Goal: Information Seeking & Learning: Learn about a topic

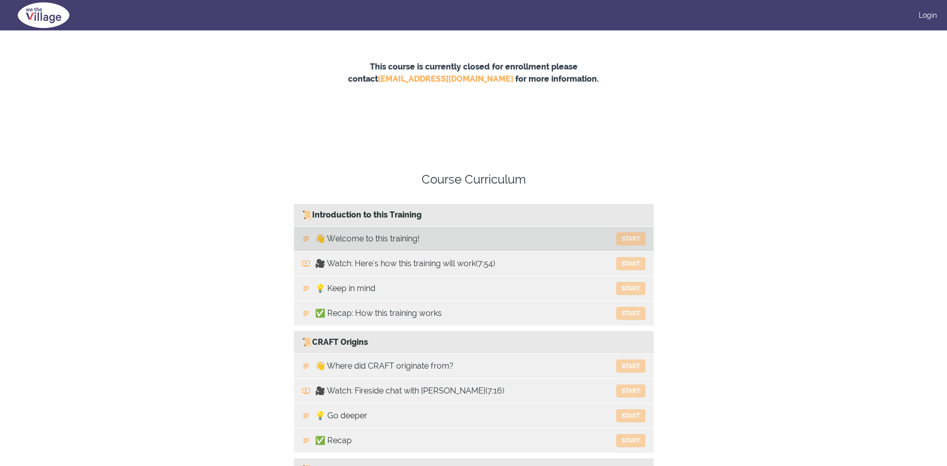
click at [452, 235] on link "👋 Welcome to this training! Start" at bounding box center [474, 239] width 360 height 24
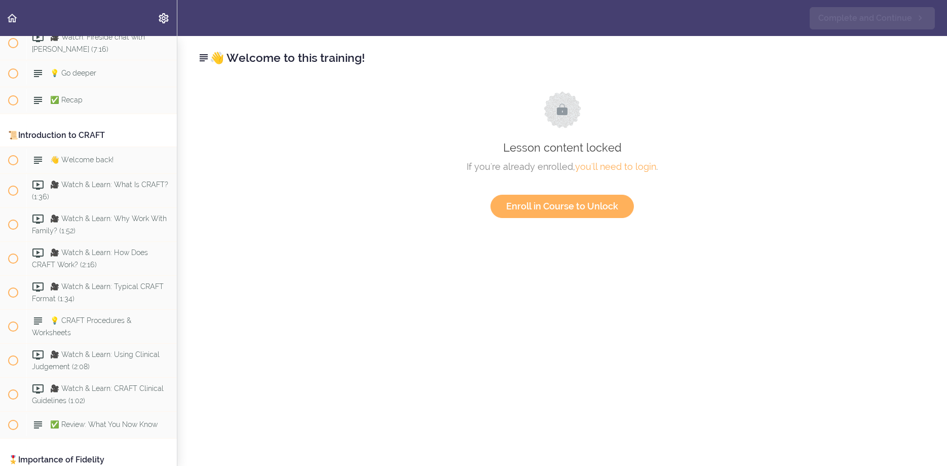
scroll to position [253, 0]
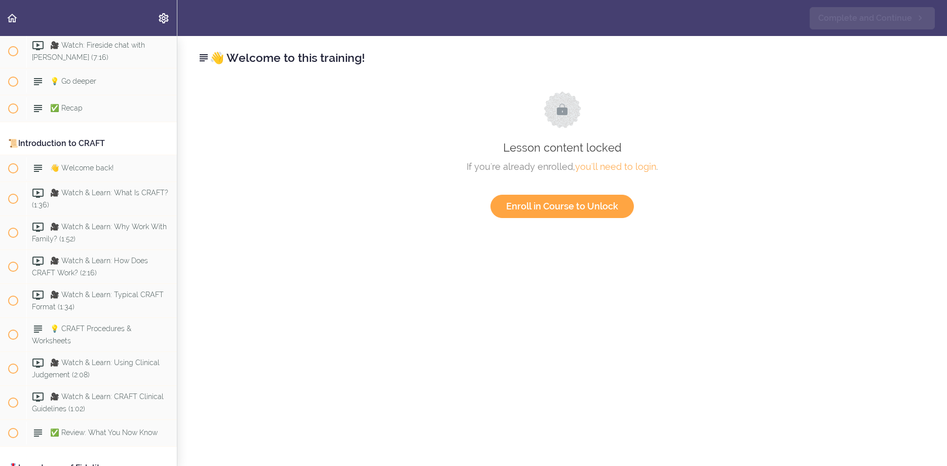
click at [586, 212] on link "Enroll in Course to Unlock" at bounding box center [562, 206] width 143 height 23
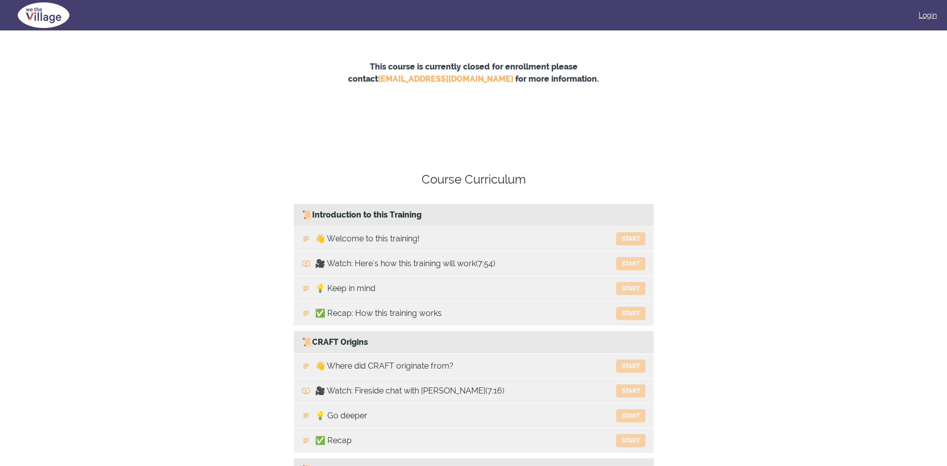
click at [922, 17] on link "Login" at bounding box center [928, 15] width 18 height 10
click at [934, 17] on img at bounding box center [929, 15] width 15 height 15
click at [884, 36] on link "Edit Profile" at bounding box center [885, 34] width 101 height 18
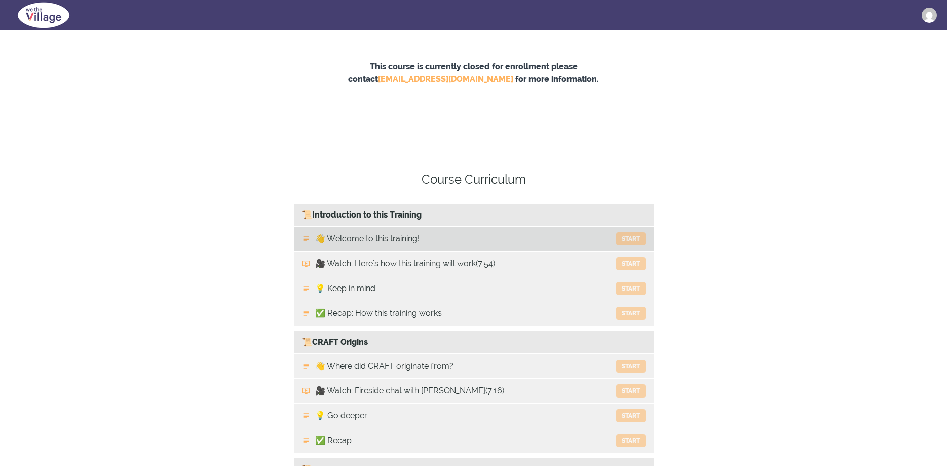
click at [556, 231] on link "👋 Welcome to this training! Start" at bounding box center [474, 239] width 360 height 24
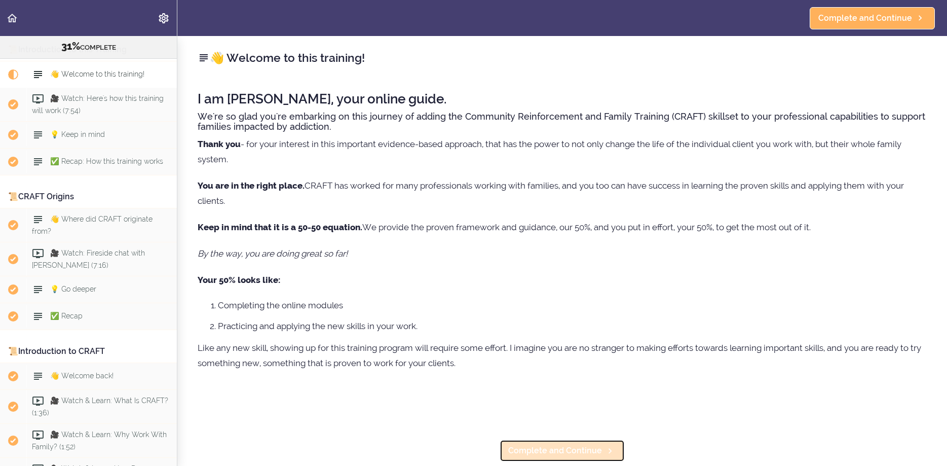
click at [535, 455] on span "Complete and Continue" at bounding box center [555, 451] width 94 height 12
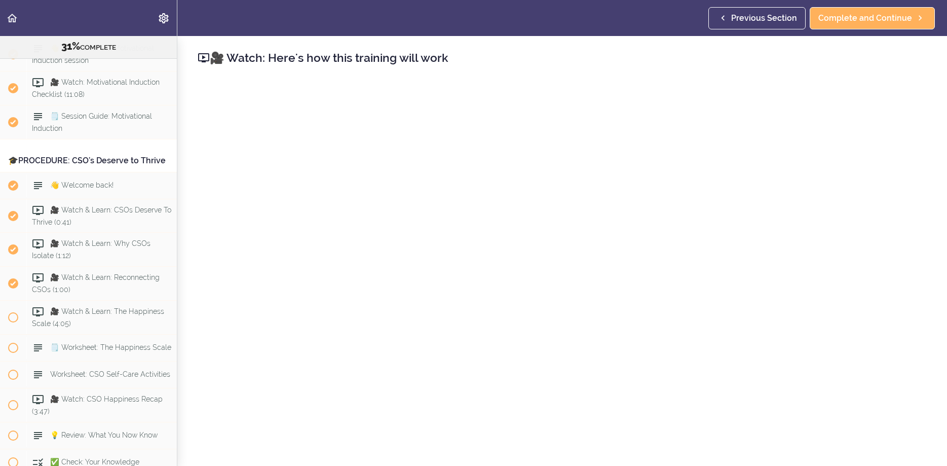
scroll to position [1975, 0]
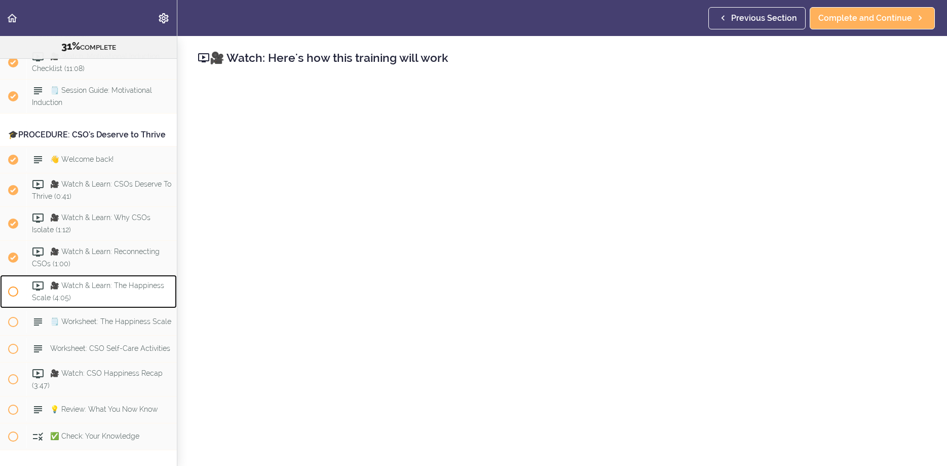
click at [49, 298] on div "🎥 Watch & Learn: The Happiness Scale (4:05)" at bounding box center [101, 291] width 151 height 33
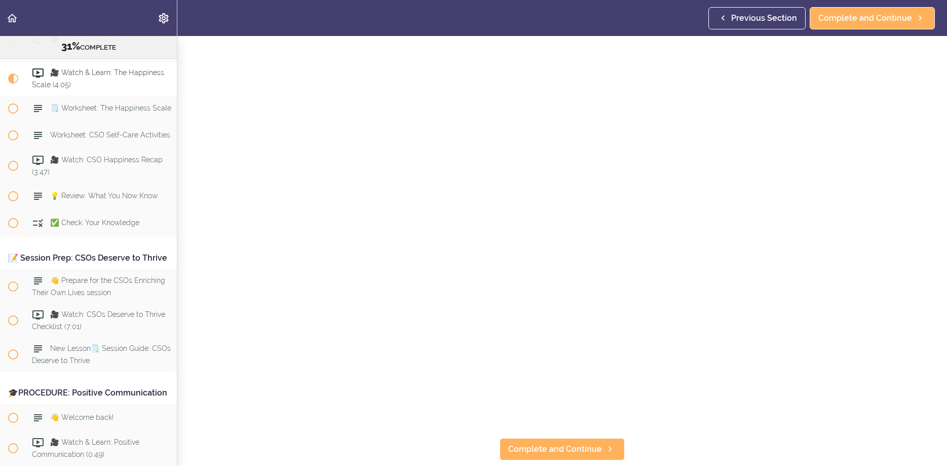
scroll to position [70, 0]
click at [561, 446] on span "Complete and Continue" at bounding box center [555, 450] width 94 height 12
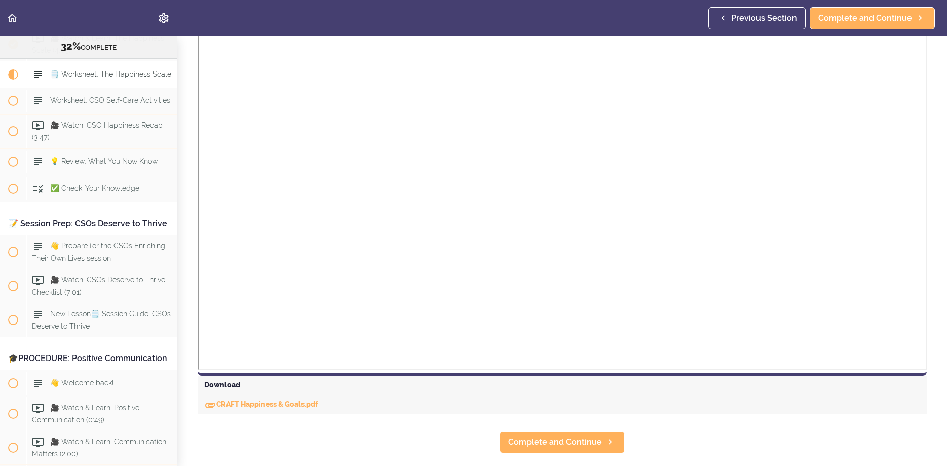
scroll to position [188, 0]
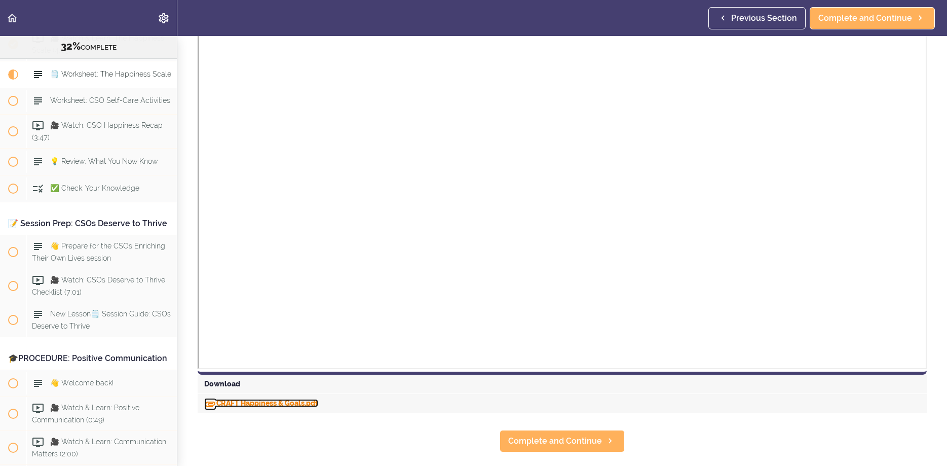
click at [277, 403] on link "CRAFT Happiness & Goals.pdf" at bounding box center [261, 403] width 114 height 8
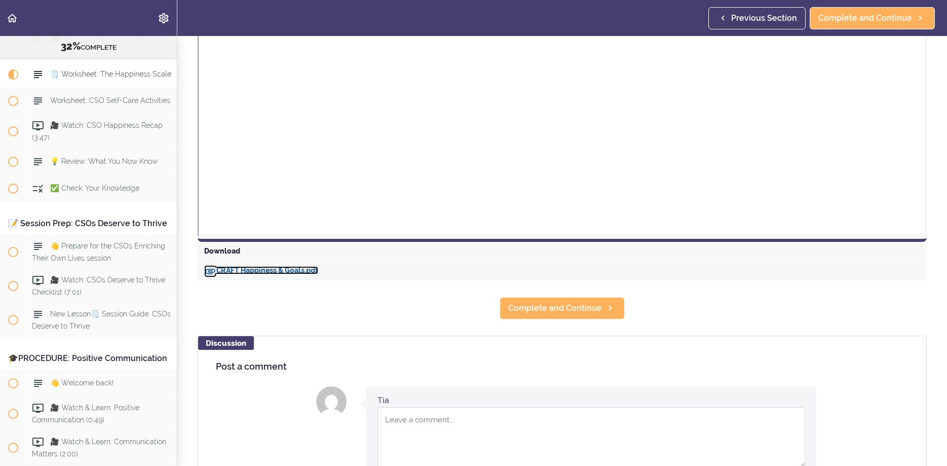
scroll to position [339, 0]
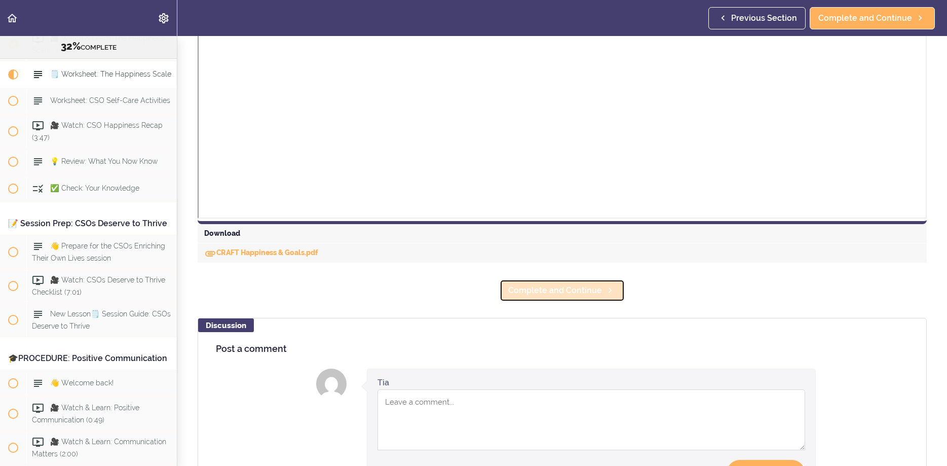
click at [566, 292] on span "Complete and Continue" at bounding box center [555, 290] width 94 height 12
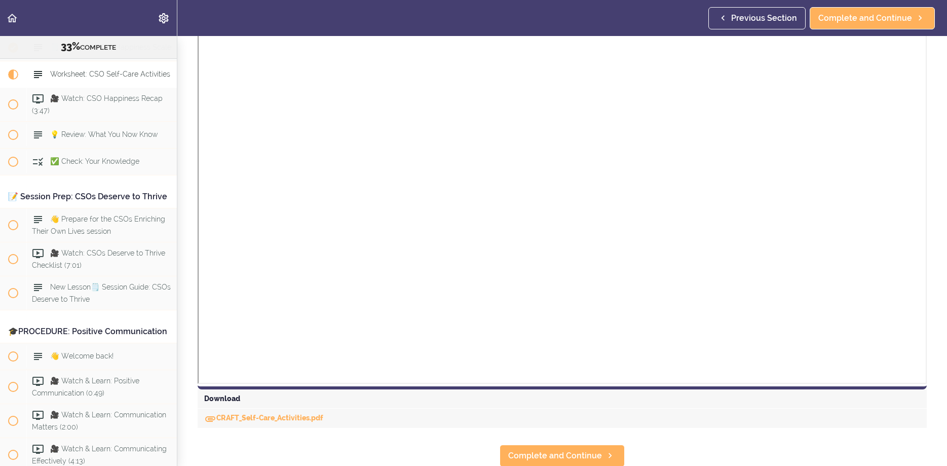
scroll to position [216, 0]
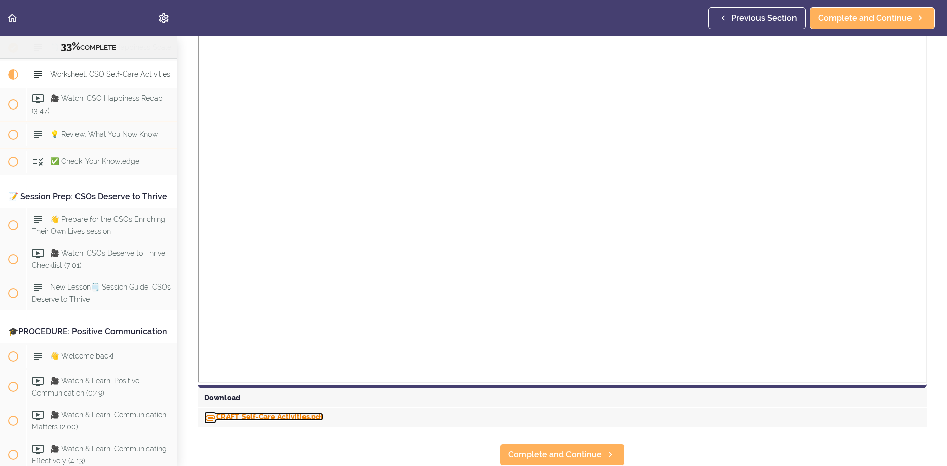
click at [224, 415] on link "CRAFT_Self-Care_Activities.pdf" at bounding box center [263, 417] width 119 height 8
click at [550, 454] on span "Complete and Continue" at bounding box center [555, 455] width 94 height 12
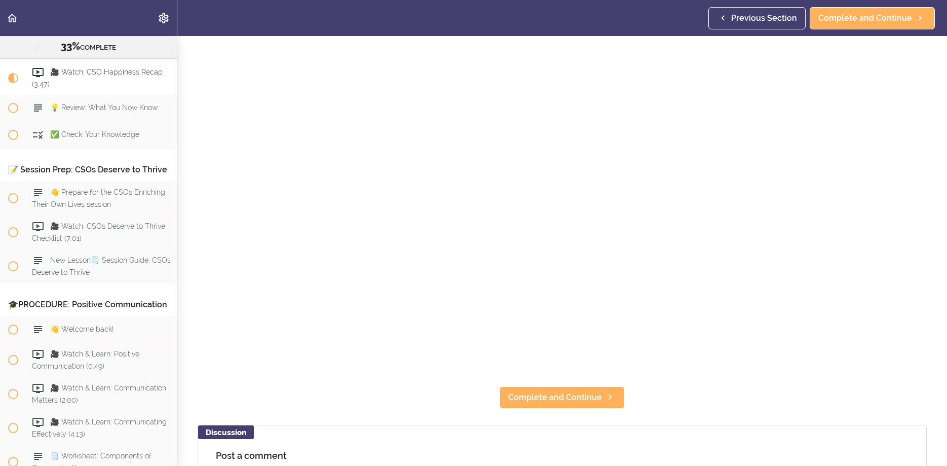
scroll to position [127, 0]
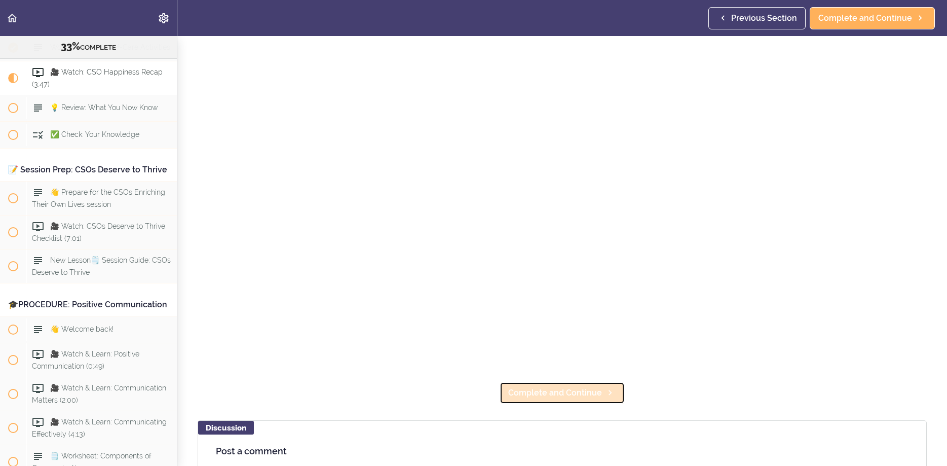
click at [596, 390] on span "Complete and Continue" at bounding box center [555, 393] width 94 height 12
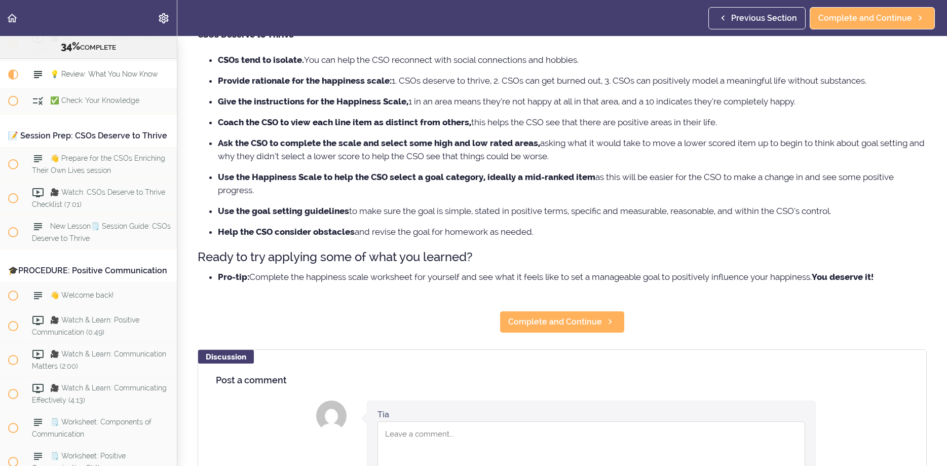
scroll to position [121, 0]
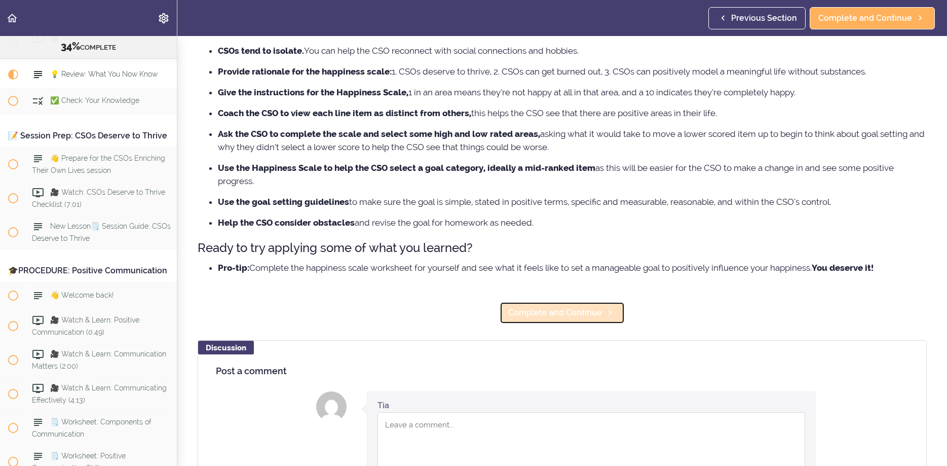
click at [557, 319] on span "Complete and Continue" at bounding box center [555, 313] width 94 height 12
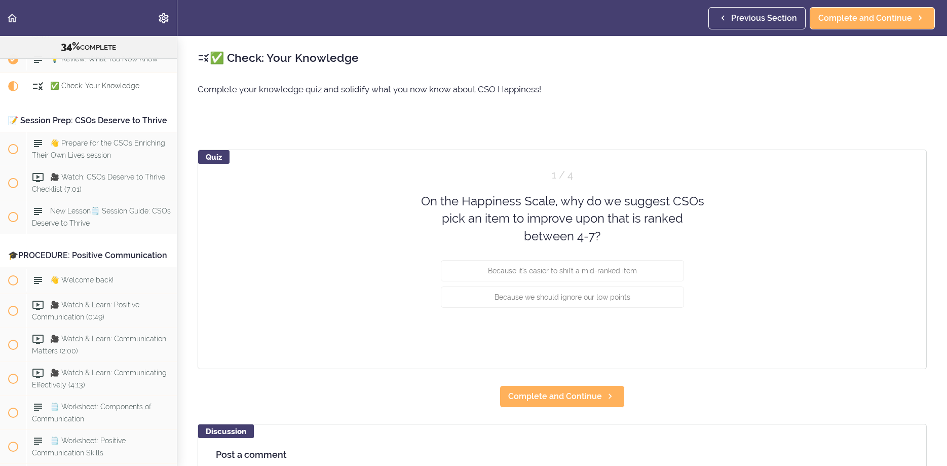
scroll to position [2337, 0]
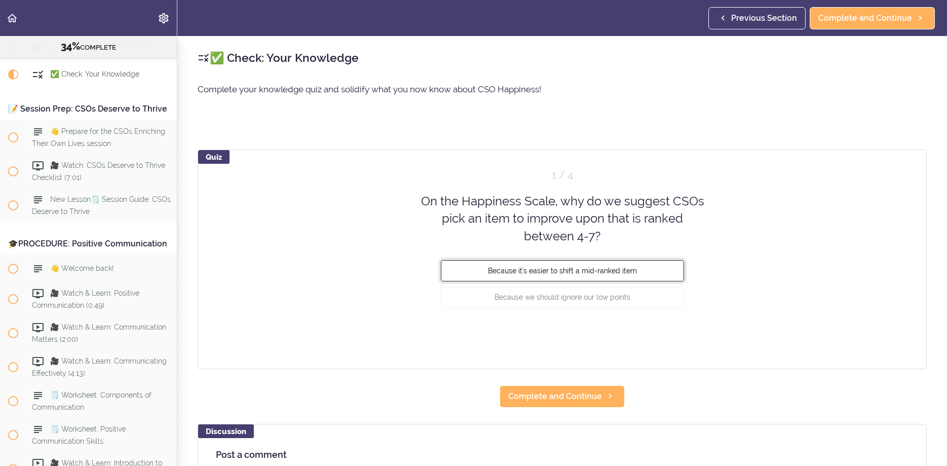
click at [630, 277] on button "Because it's easier to shift a mid-ranked item" at bounding box center [562, 270] width 243 height 21
click at [658, 333] on button "Check" at bounding box center [664, 335] width 40 height 14
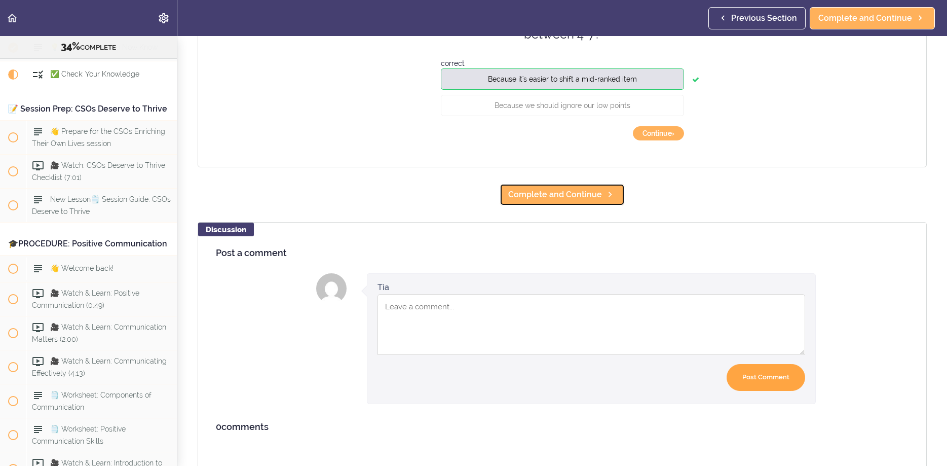
scroll to position [204, 0]
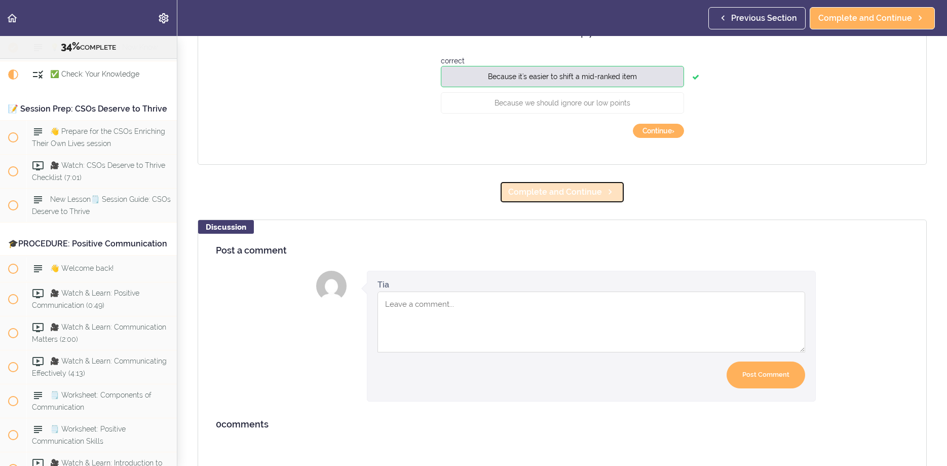
click at [548, 184] on link "Complete and Continue" at bounding box center [562, 192] width 125 height 22
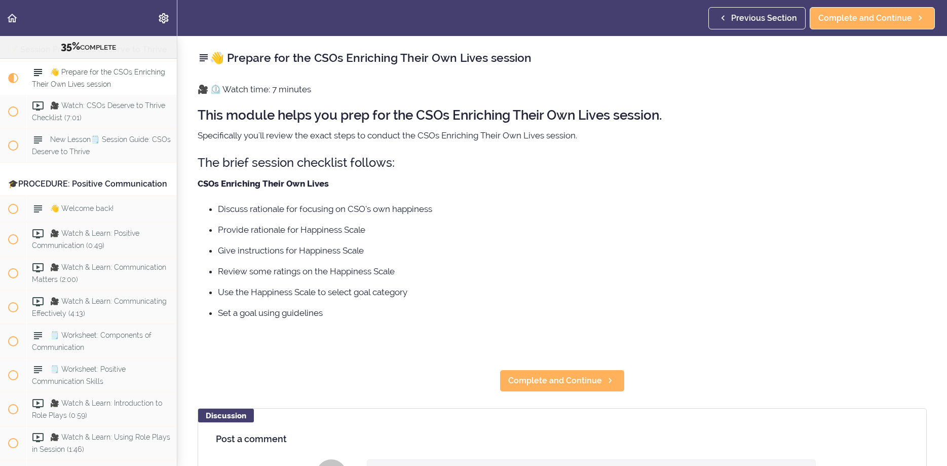
scroll to position [2397, 0]
click at [568, 381] on span "Complete and Continue" at bounding box center [555, 381] width 94 height 12
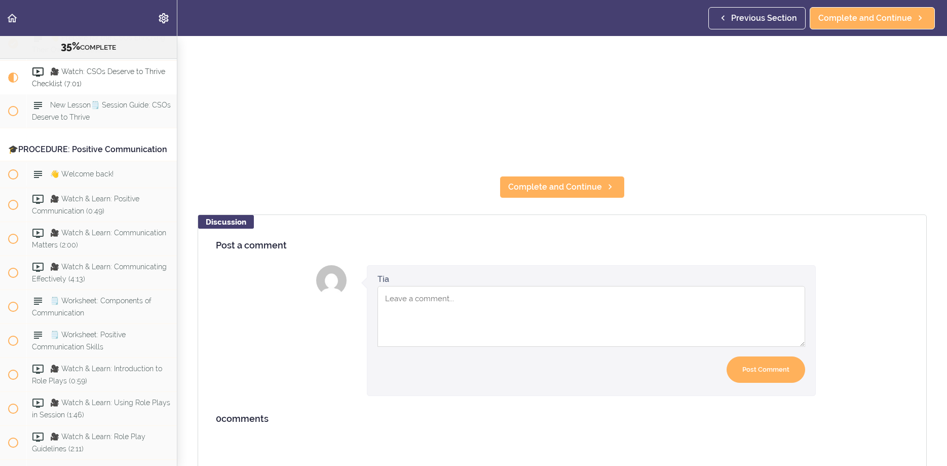
scroll to position [336, 0]
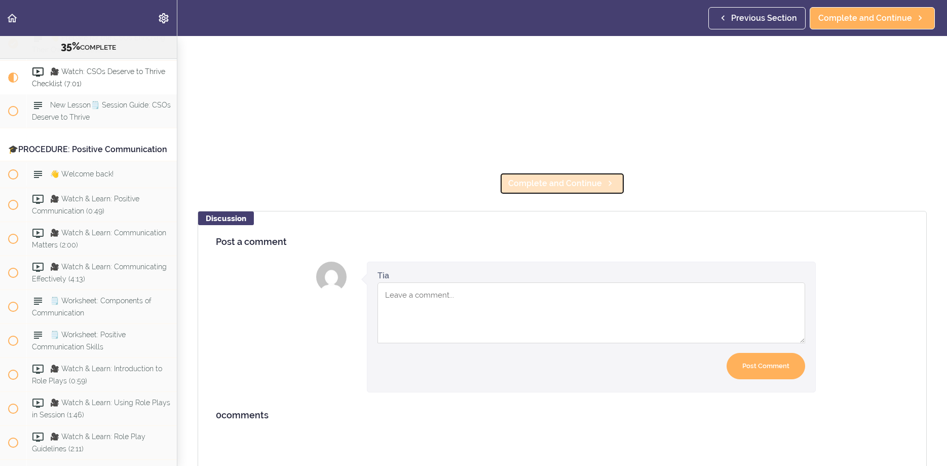
click at [612, 173] on link "Complete and Continue" at bounding box center [562, 183] width 125 height 22
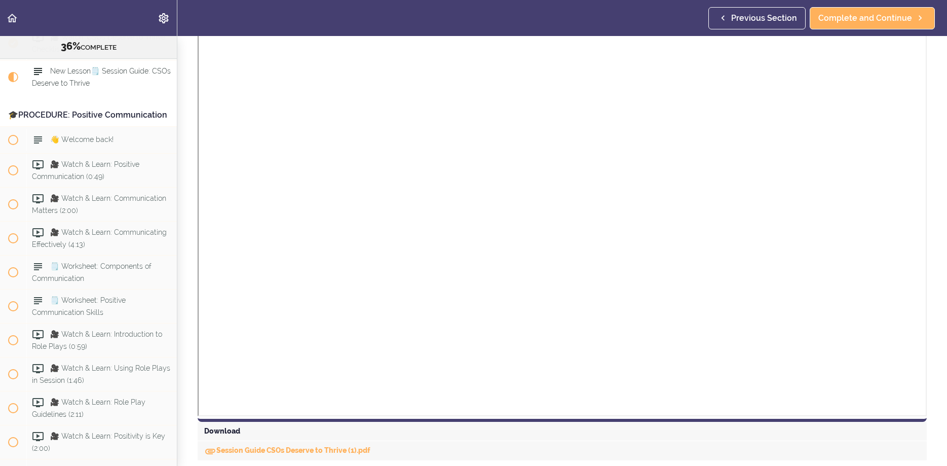
scroll to position [153, 0]
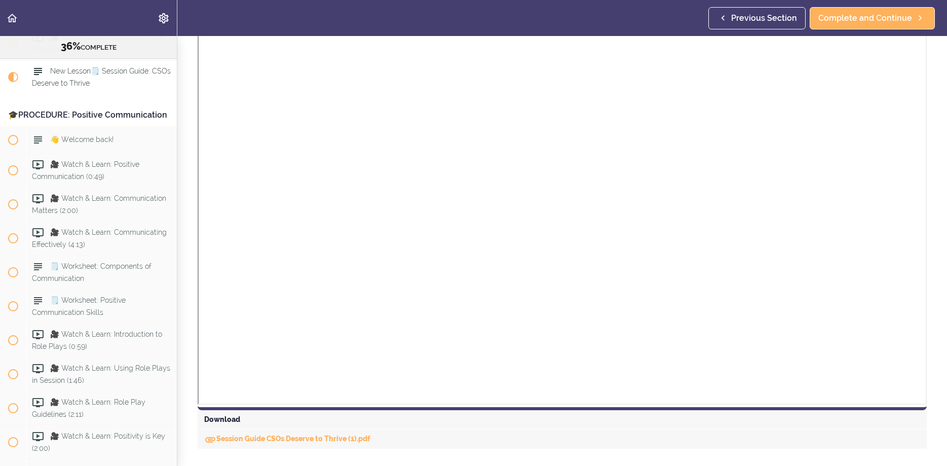
drag, startPoint x: 939, startPoint y: 245, endPoint x: 943, endPoint y: 297, distance: 51.3
click at [943, 297] on div "New Lesson🗒️ Session Guide: CSOs Deserve to Thrive Session Guide CSOs Deserve t…" at bounding box center [562, 98] width 770 height 430
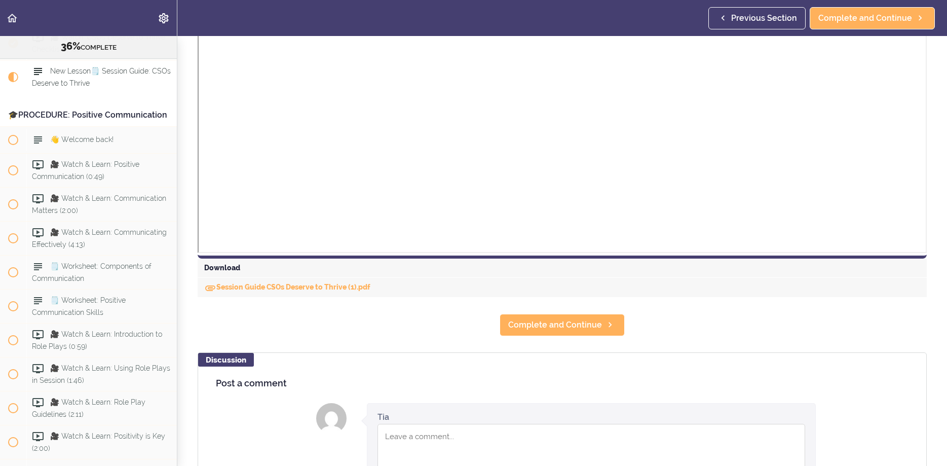
scroll to position [303, 0]
click at [542, 328] on span "Complete and Continue" at bounding box center [555, 326] width 94 height 12
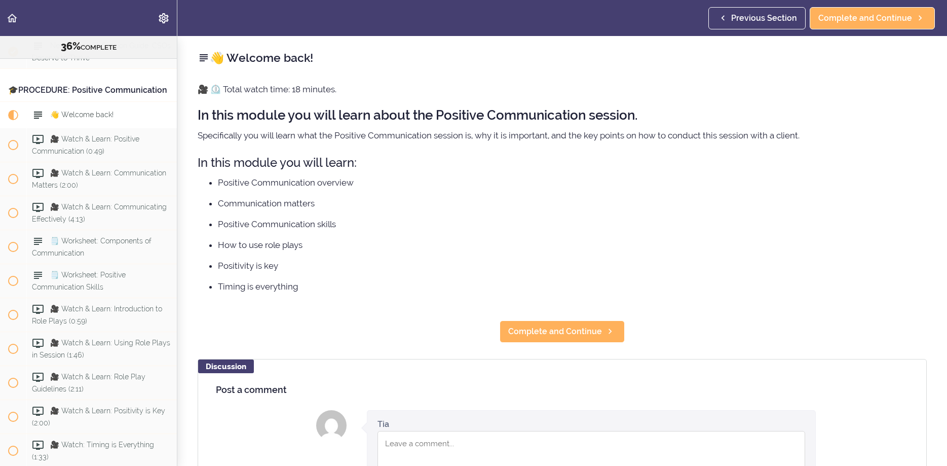
scroll to position [2533, 0]
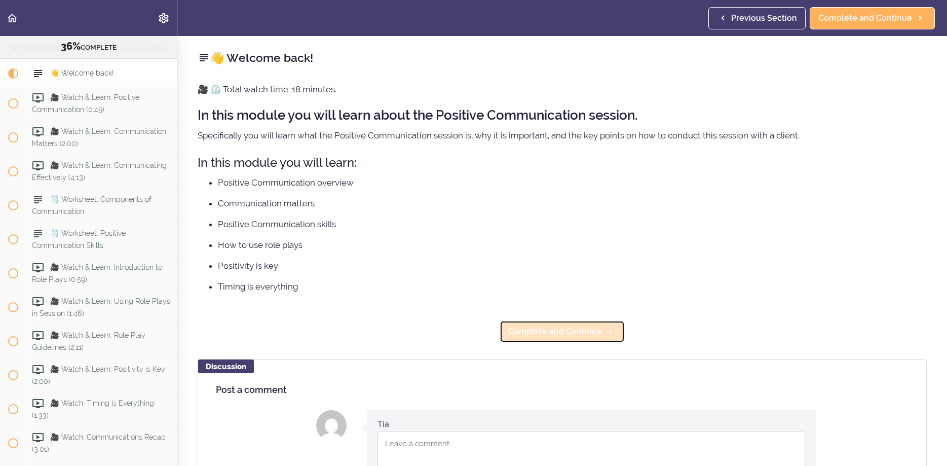
click at [553, 329] on span "Complete and Continue" at bounding box center [555, 331] width 94 height 12
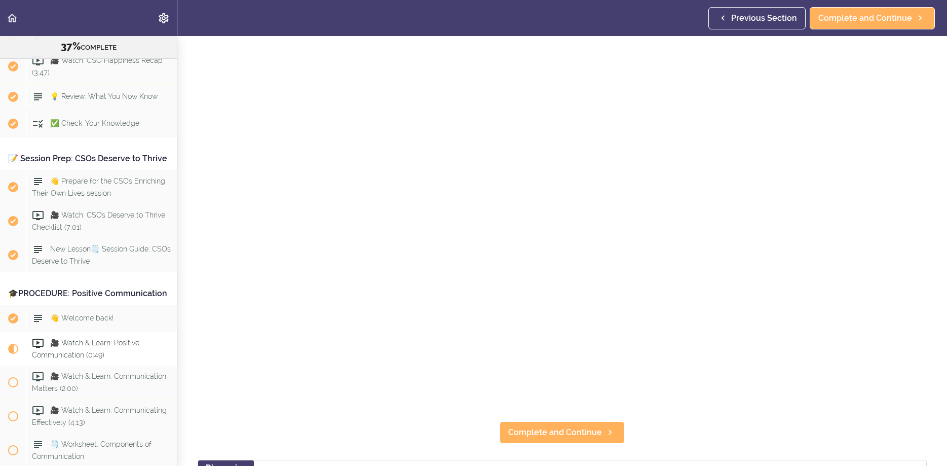
scroll to position [91, 0]
click at [568, 427] on span "Complete and Continue" at bounding box center [555, 429] width 94 height 12
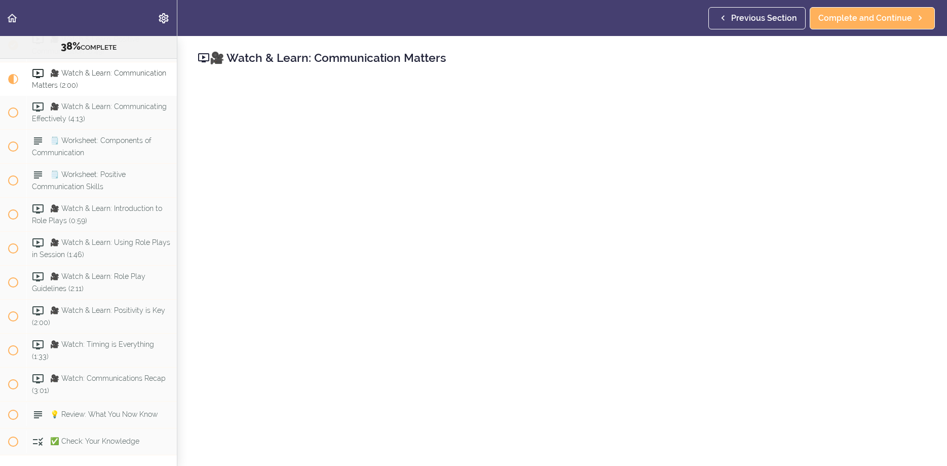
scroll to position [2594, 0]
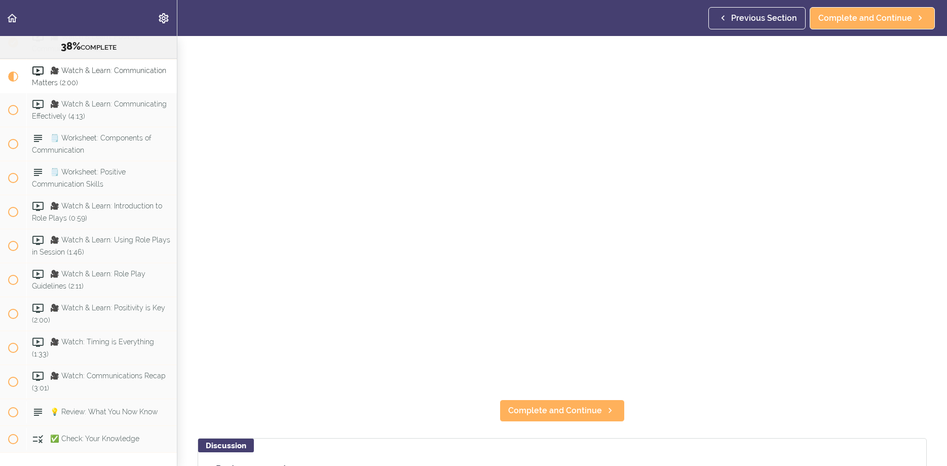
drag, startPoint x: 945, startPoint y: 129, endPoint x: 943, endPoint y: 183, distance: 54.3
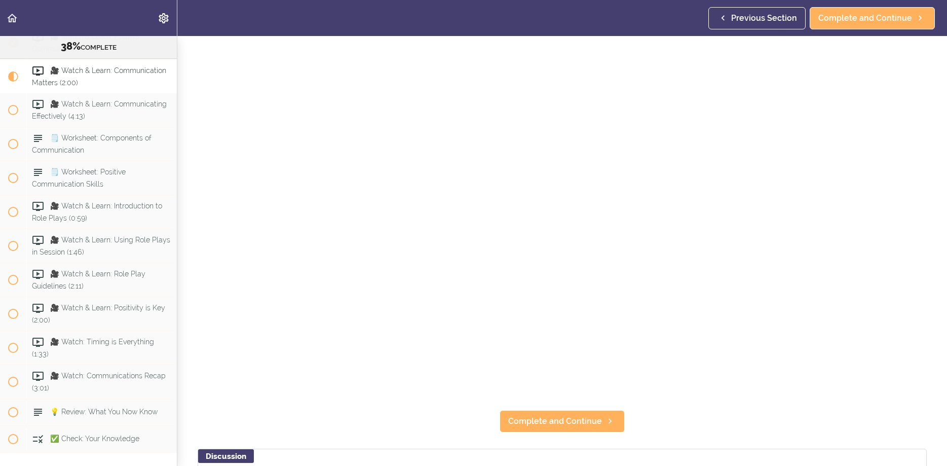
drag, startPoint x: 940, startPoint y: 219, endPoint x: 936, endPoint y: 242, distance: 23.6
click at [936, 242] on div "🎥 Watch & Learn: Communication Matters Complete and Continue Discussion Post a …" at bounding box center [562, 153] width 770 height 430
click at [530, 423] on span "Complete and Continue" at bounding box center [555, 421] width 94 height 12
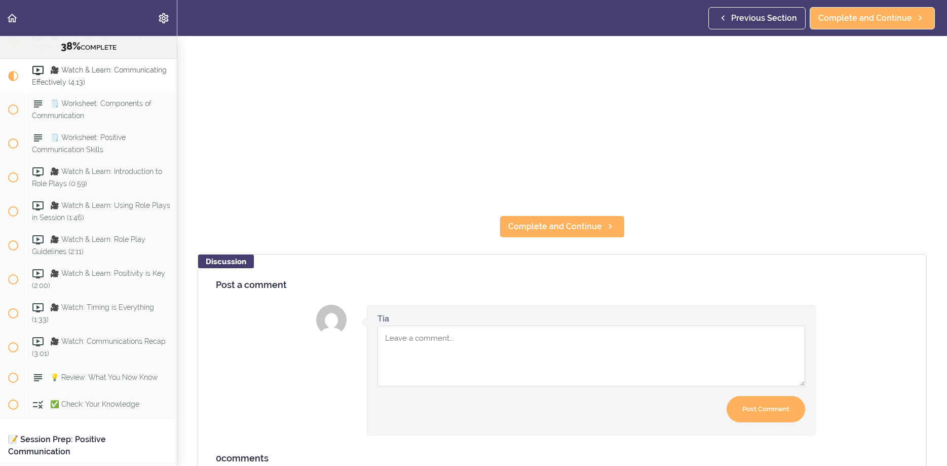
scroll to position [294, 0]
click at [531, 231] on span "Complete and Continue" at bounding box center [555, 226] width 94 height 12
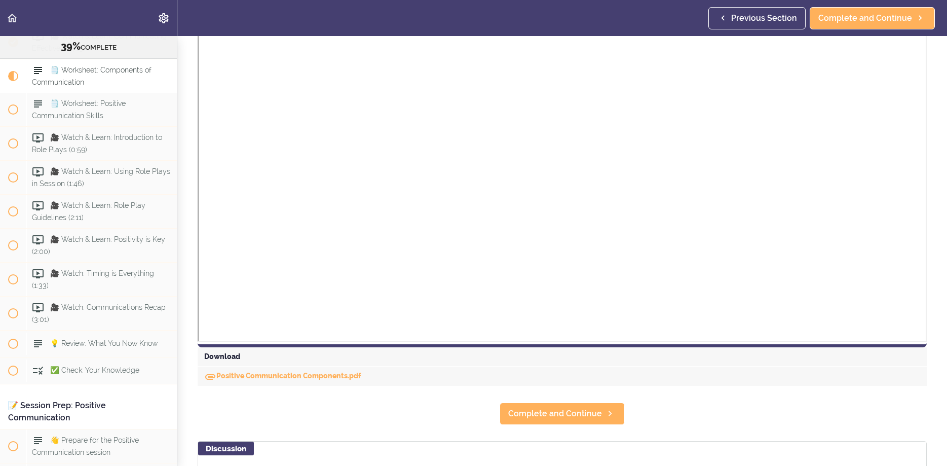
scroll to position [284, 0]
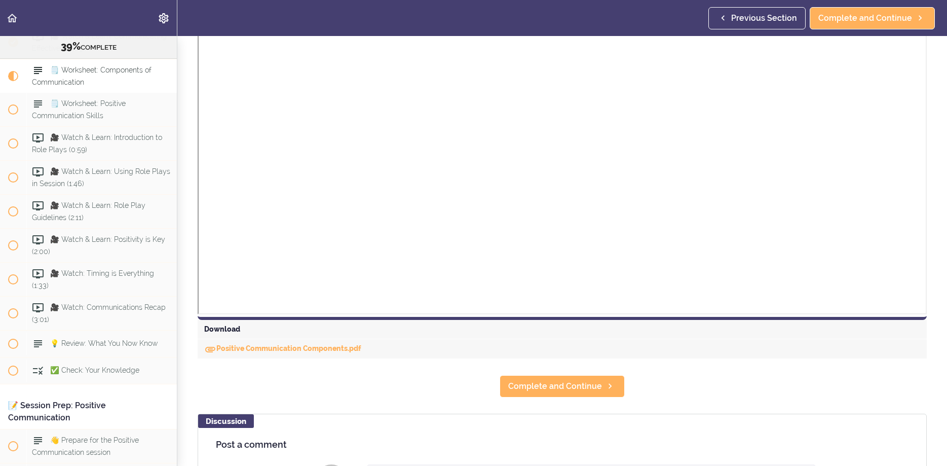
click at [587, 399] on section "Online Program: CRAFT Training for Professionals (Trainer-Led) 39% COMPLETE 📜In…" at bounding box center [473, 251] width 947 height 430
click at [586, 390] on span "Complete and Continue" at bounding box center [555, 386] width 94 height 12
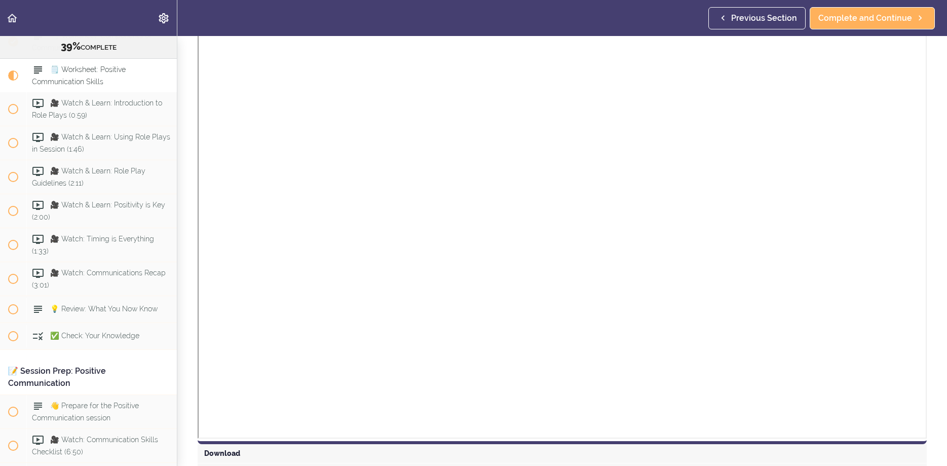
scroll to position [216, 0]
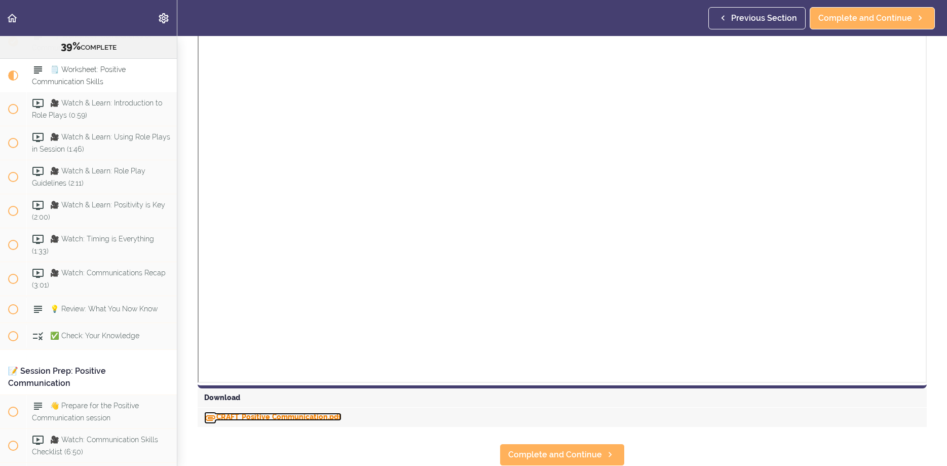
click at [307, 418] on link "CRAFT_Positive_Communication.pdf" at bounding box center [272, 417] width 137 height 8
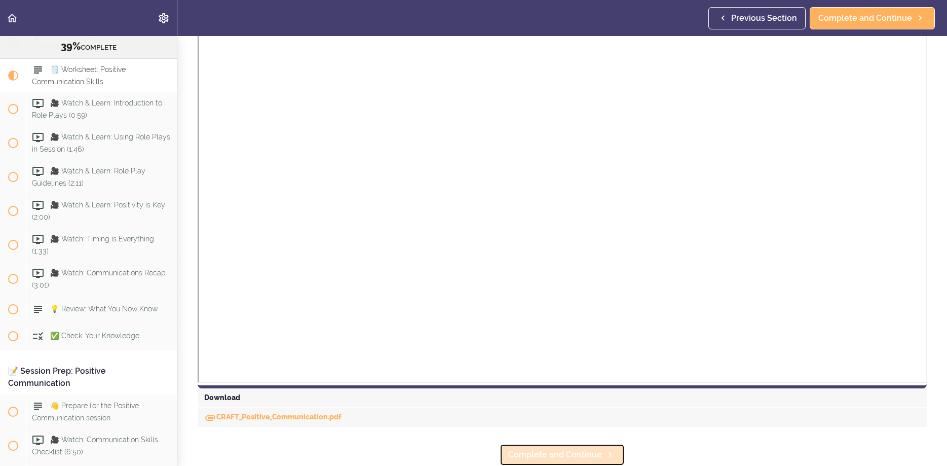
click at [586, 454] on span "Complete and Continue" at bounding box center [555, 455] width 94 height 12
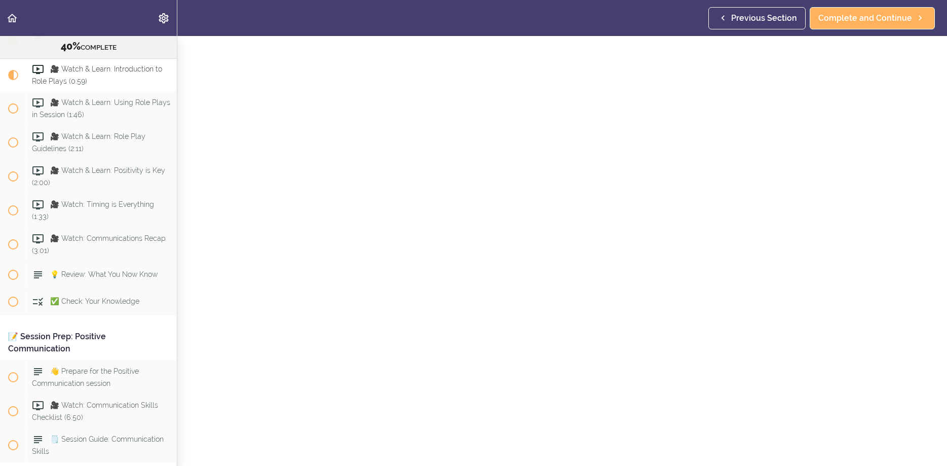
scroll to position [65, 0]
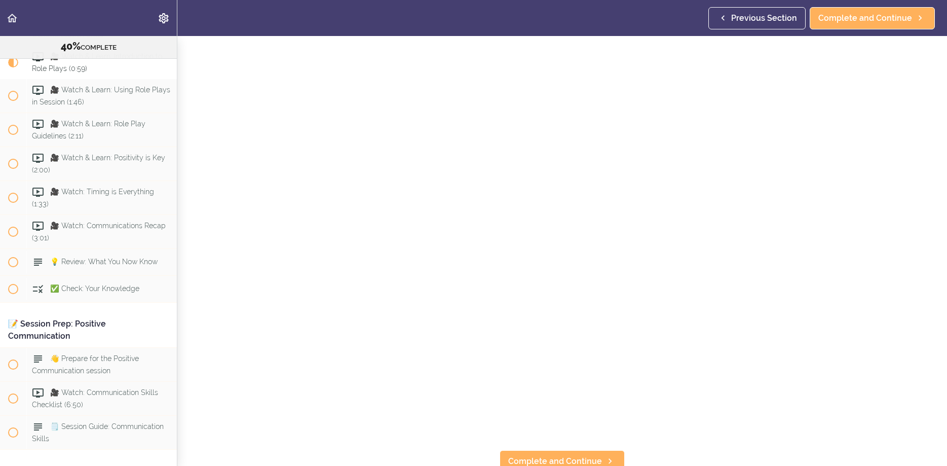
scroll to position [65, 0]
click at [546, 454] on span "Complete and Continue" at bounding box center [555, 455] width 94 height 12
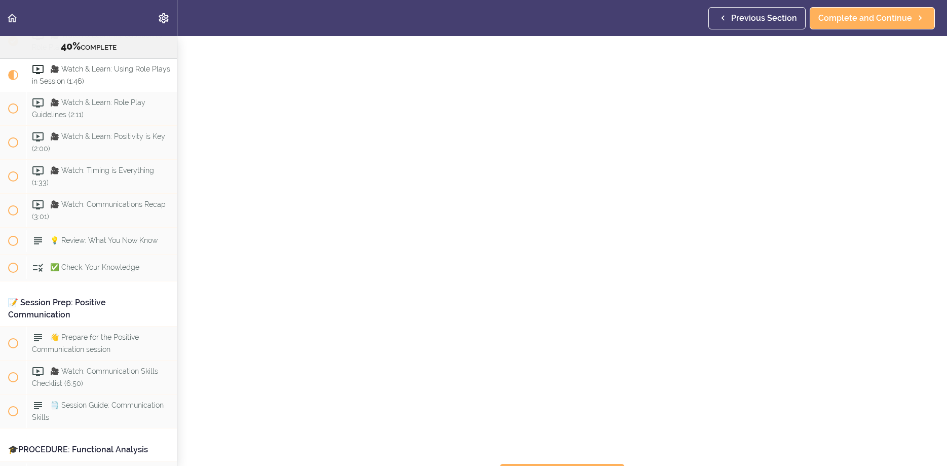
scroll to position [65, 0]
click at [539, 457] on span "Complete and Continue" at bounding box center [555, 455] width 94 height 12
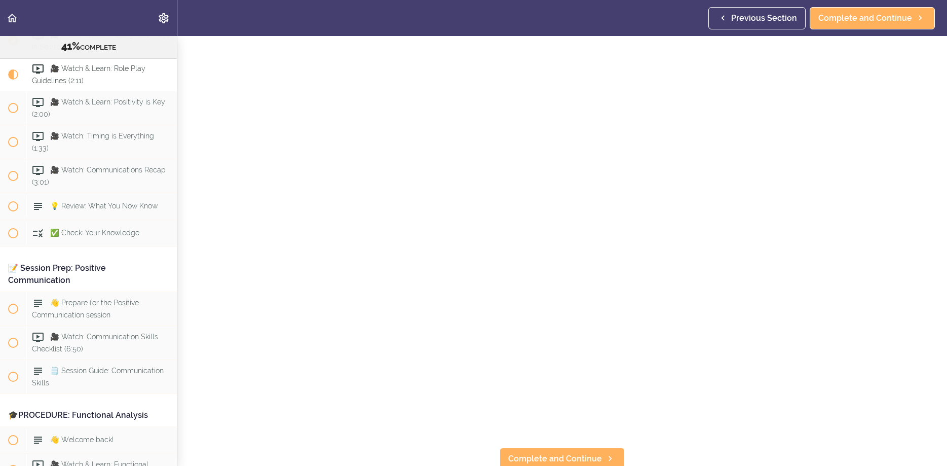
scroll to position [65, 0]
click at [552, 462] on link "Complete and Continue" at bounding box center [562, 455] width 125 height 22
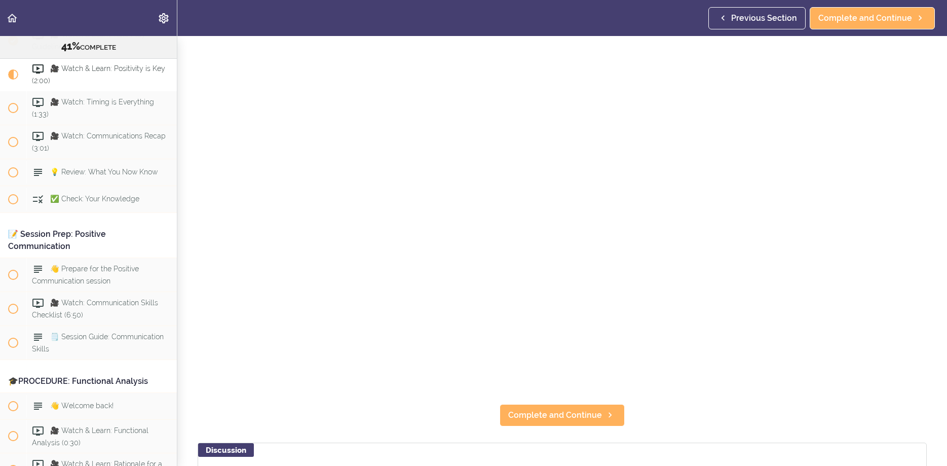
scroll to position [107, 0]
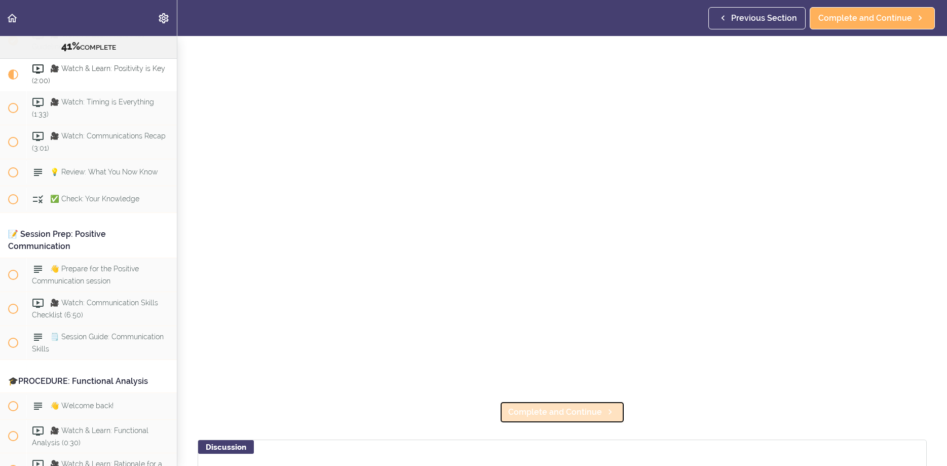
click at [599, 416] on span "Complete and Continue" at bounding box center [555, 412] width 94 height 12
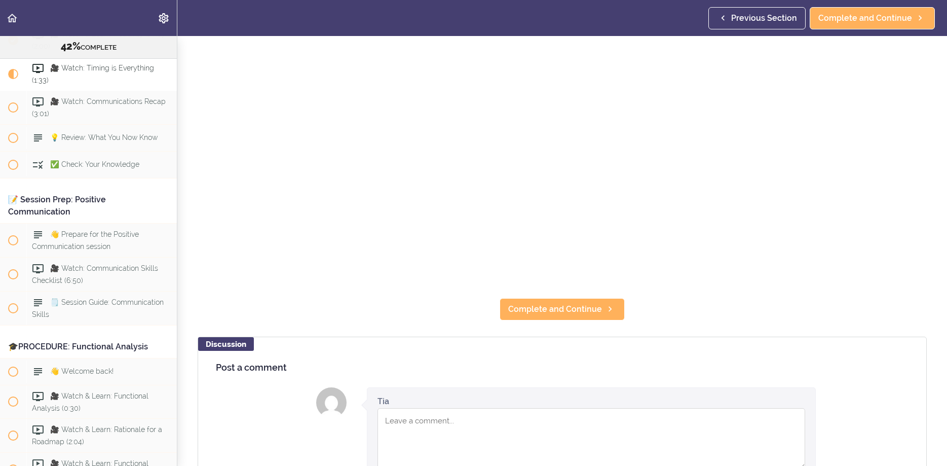
scroll to position [212, 0]
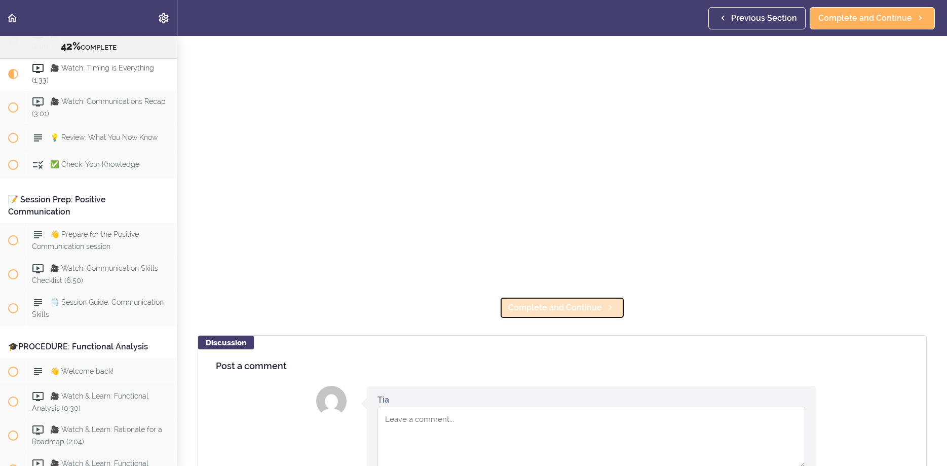
click at [523, 311] on span "Complete and Continue" at bounding box center [555, 308] width 94 height 12
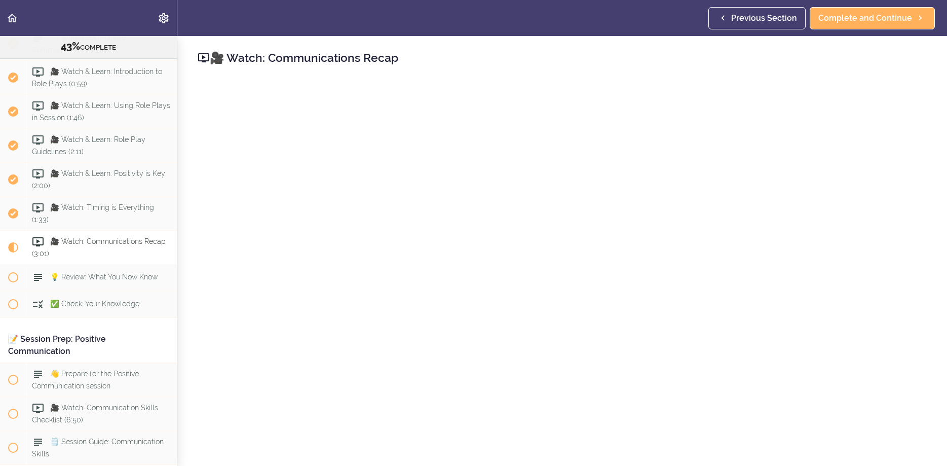
scroll to position [2721, 0]
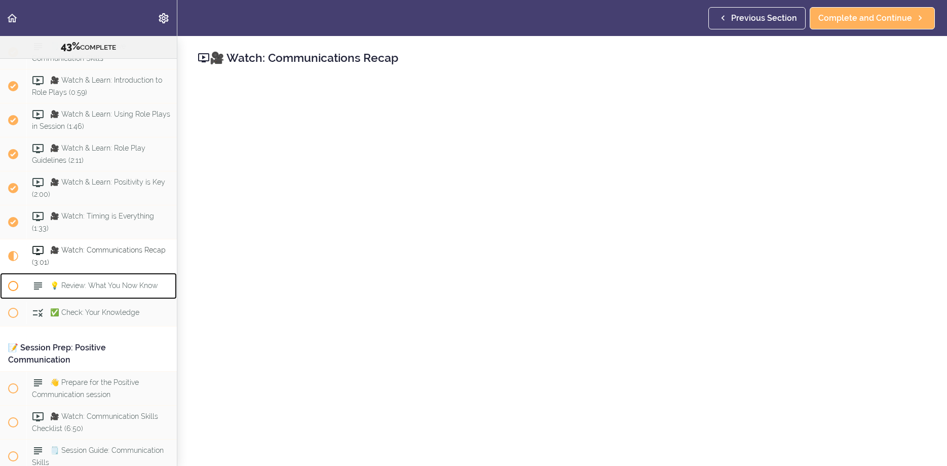
click at [118, 289] on span "💡 Review: What You Now Know" at bounding box center [103, 285] width 107 height 8
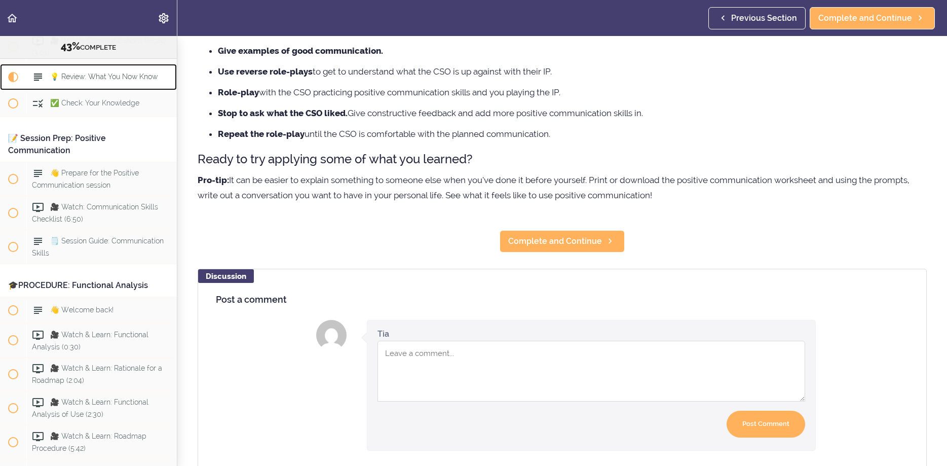
scroll to position [163, 0]
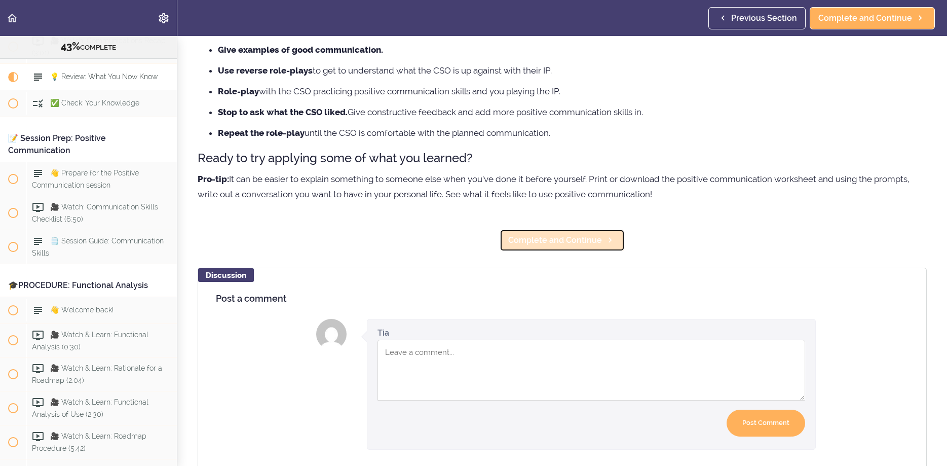
click at [596, 241] on span "Complete and Continue" at bounding box center [555, 240] width 94 height 12
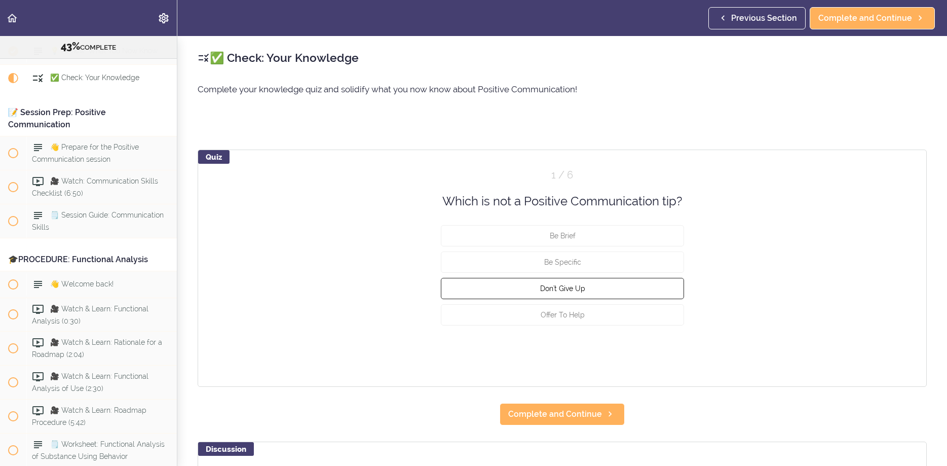
scroll to position [2957, 0]
click at [574, 313] on span "Offer To Help" at bounding box center [562, 315] width 44 height 8
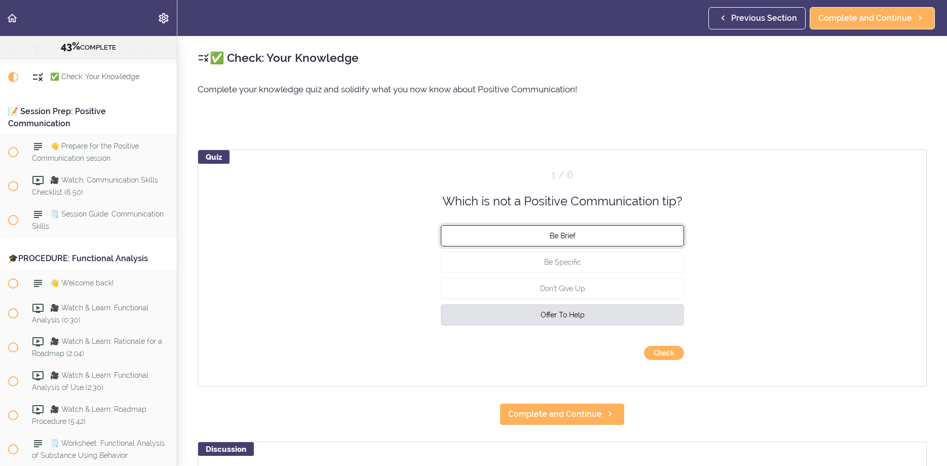
click at [581, 237] on button "Be Brief" at bounding box center [562, 235] width 243 height 21
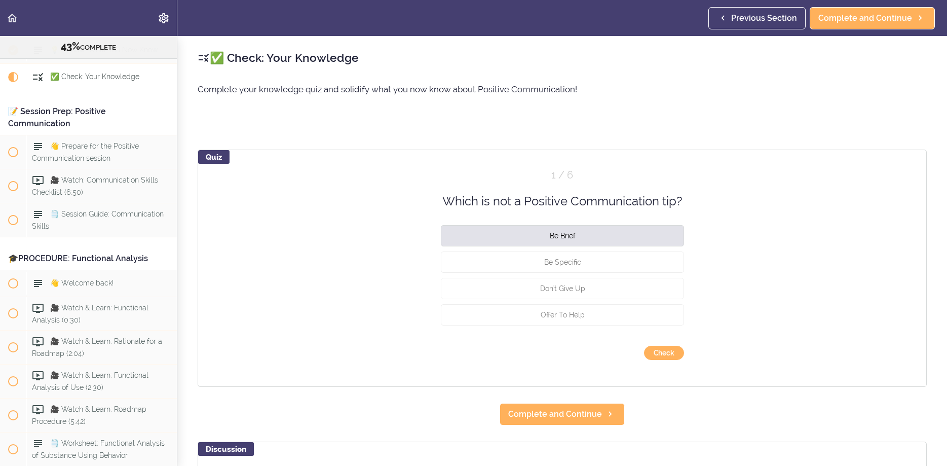
click at [668, 343] on div "Quiz 1 / 6 Which is not a Positive Communication tip? Be Brief Be Specific Don'…" at bounding box center [562, 268] width 729 height 237
click at [666, 348] on button "Check" at bounding box center [664, 353] width 40 height 14
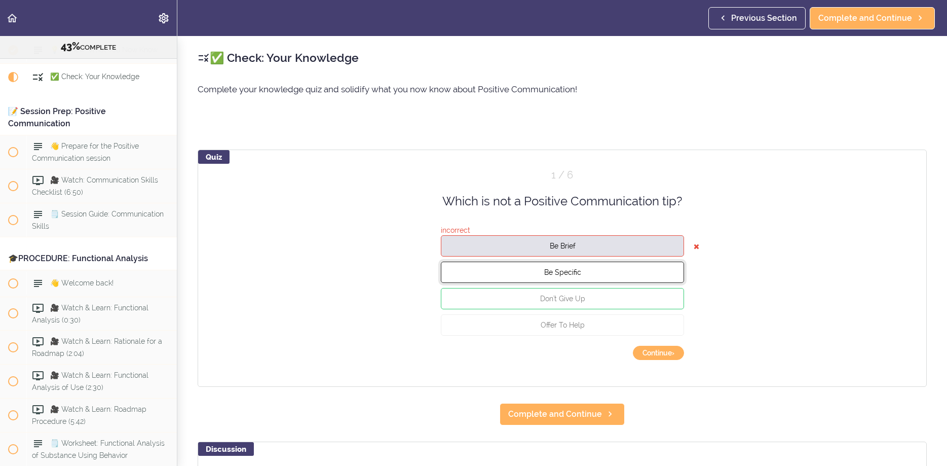
click at [598, 270] on button "Be Specific" at bounding box center [562, 272] width 243 height 21
click at [654, 354] on button "Continue ›" at bounding box center [658, 353] width 51 height 14
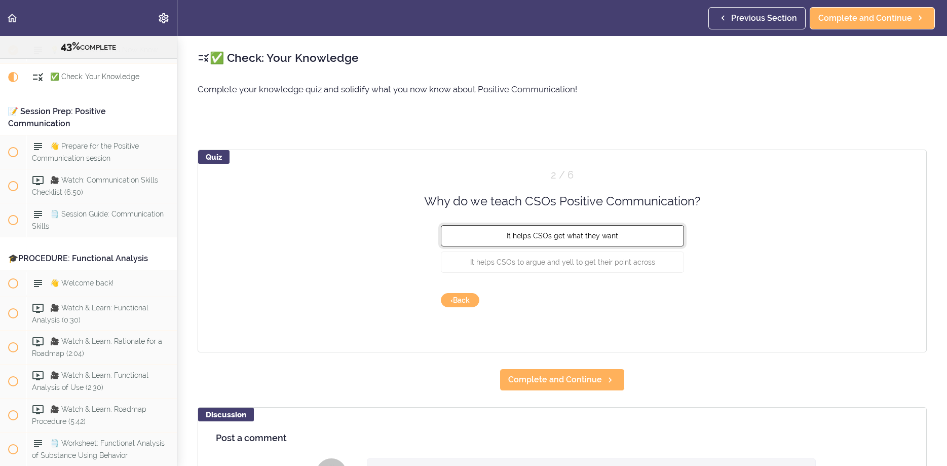
click at [486, 235] on button "It helps CSOs get what they want" at bounding box center [562, 235] width 243 height 21
click at [660, 301] on button "Check" at bounding box center [664, 300] width 40 height 14
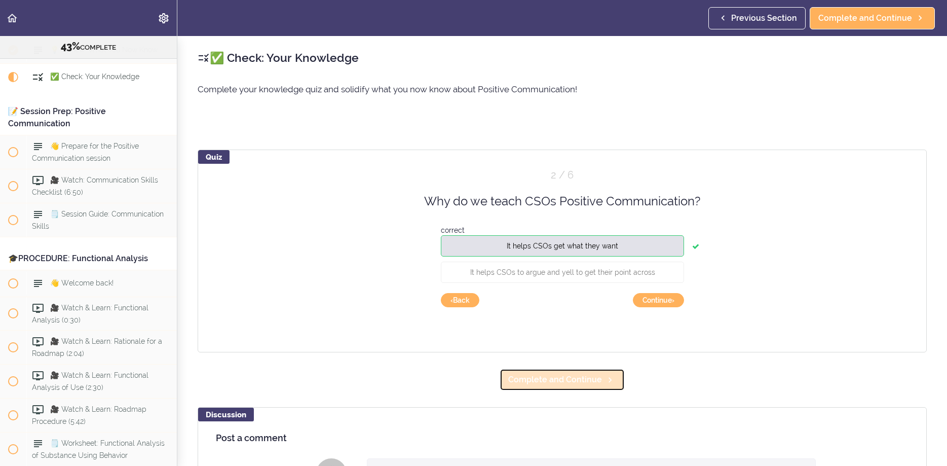
click at [589, 377] on span "Complete and Continue" at bounding box center [555, 380] width 94 height 12
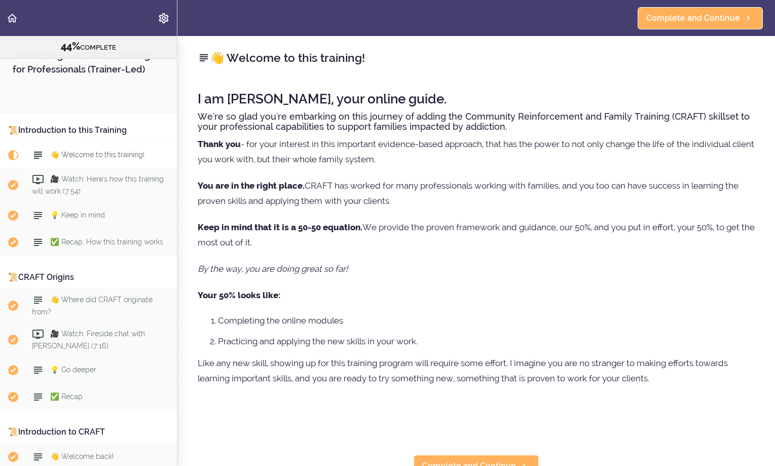
scroll to position [81, 0]
